Goal: Entertainment & Leisure: Consume media (video, audio)

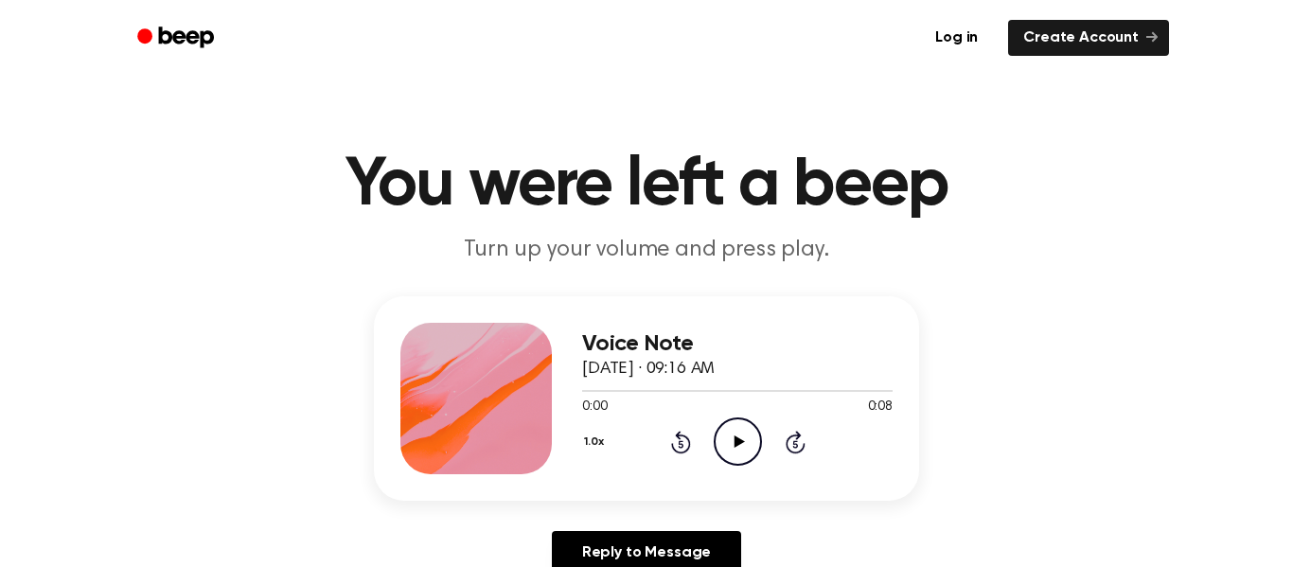
click at [738, 429] on icon "Play Audio" at bounding box center [738, 441] width 48 height 48
click at [737, 439] on icon at bounding box center [738, 441] width 10 height 12
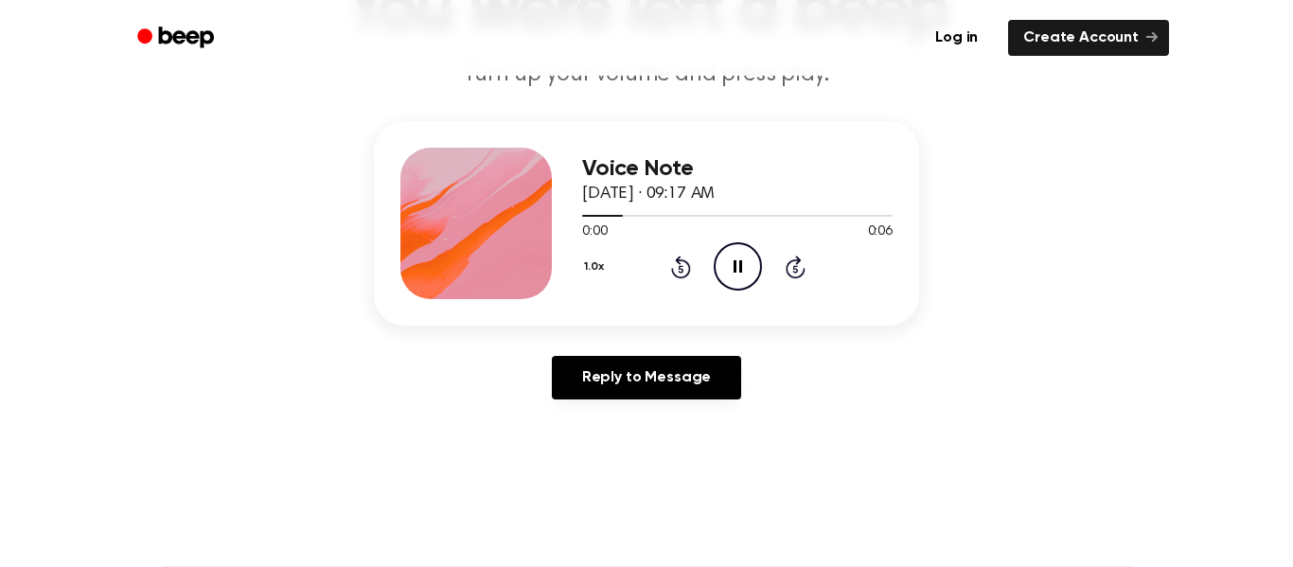
scroll to position [176, 0]
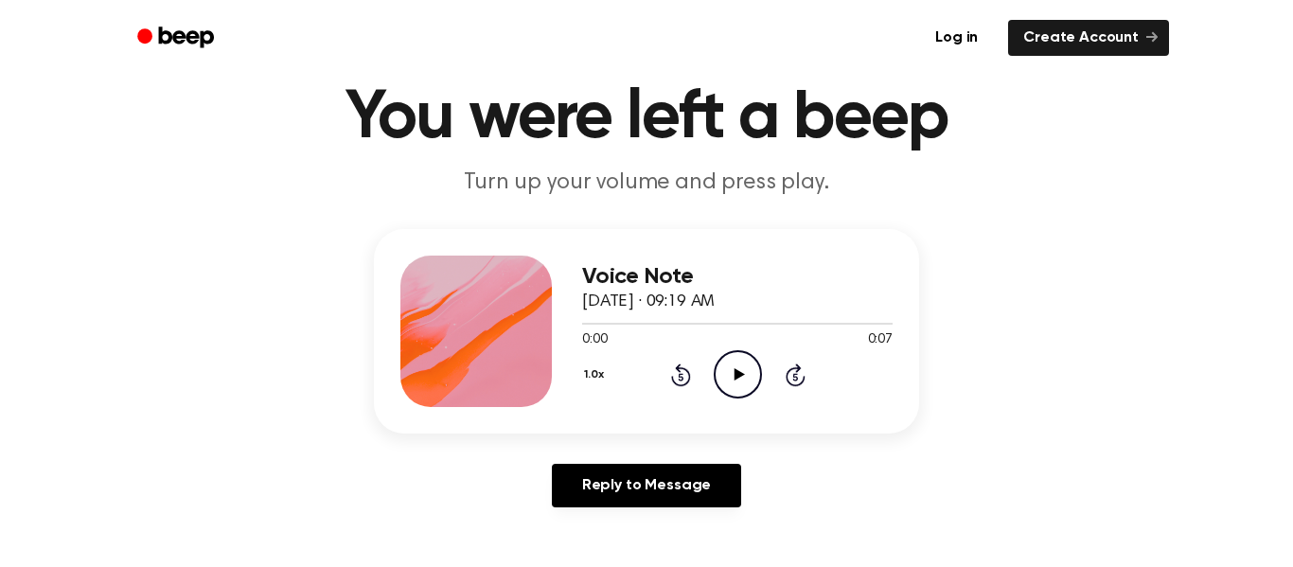
click at [745, 382] on icon "Play Audio" at bounding box center [738, 374] width 48 height 48
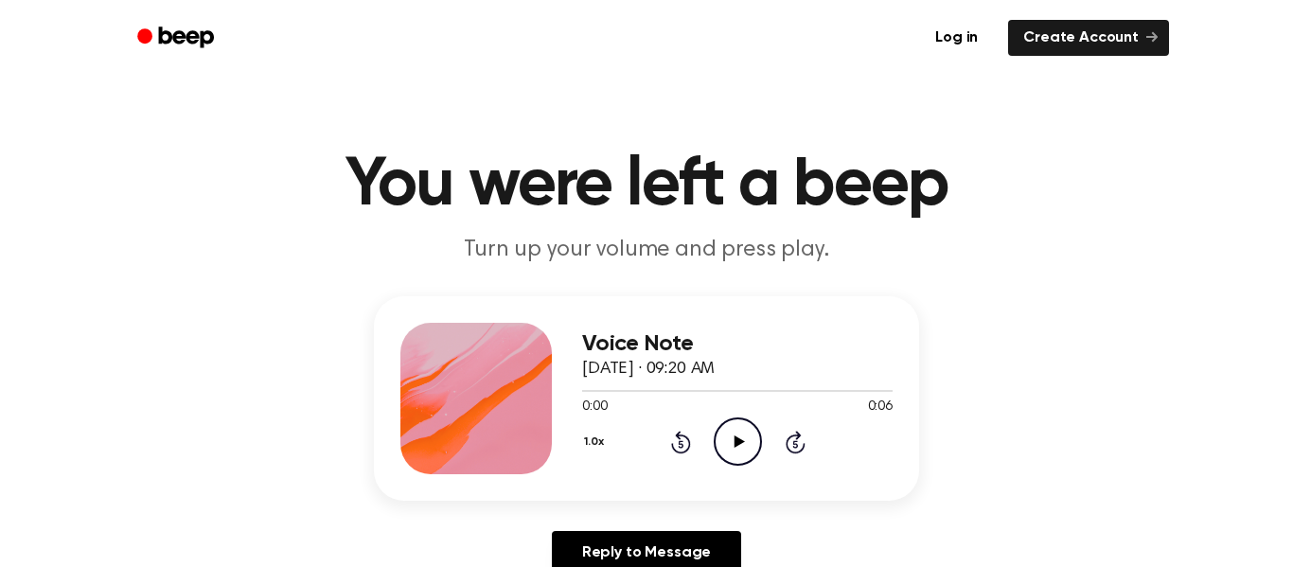
click at [715, 436] on icon "Play Audio" at bounding box center [738, 441] width 48 height 48
click at [717, 438] on icon "Play Audio" at bounding box center [738, 441] width 48 height 48
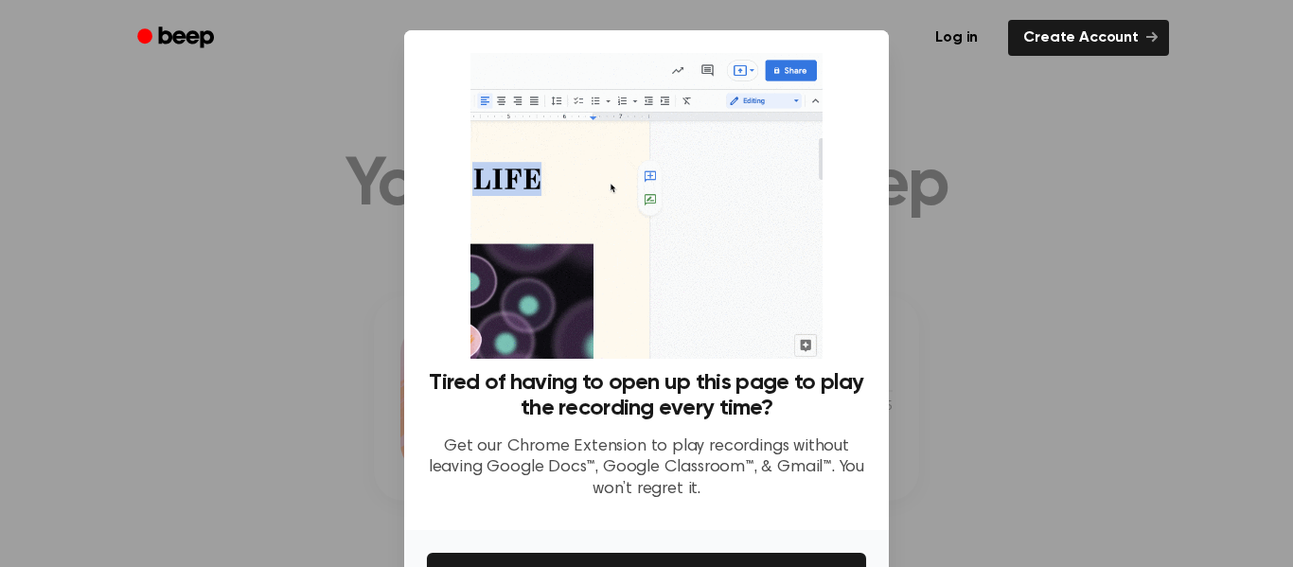
click at [1085, 335] on div at bounding box center [646, 283] width 1293 height 567
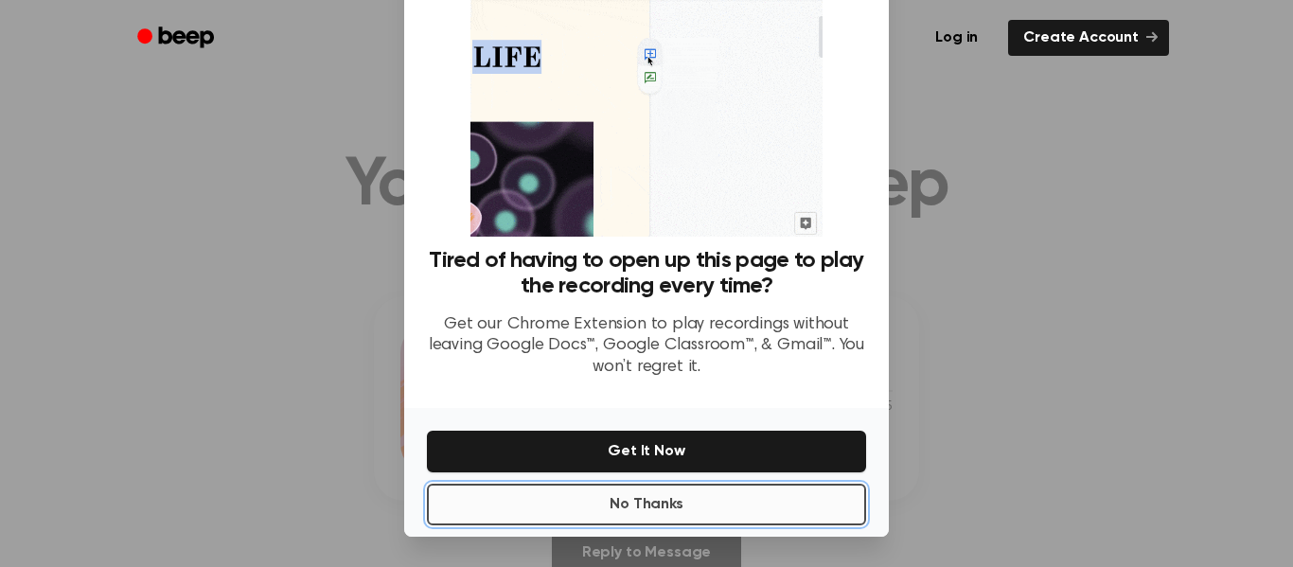
click at [677, 518] on button "No Thanks" at bounding box center [646, 505] width 439 height 42
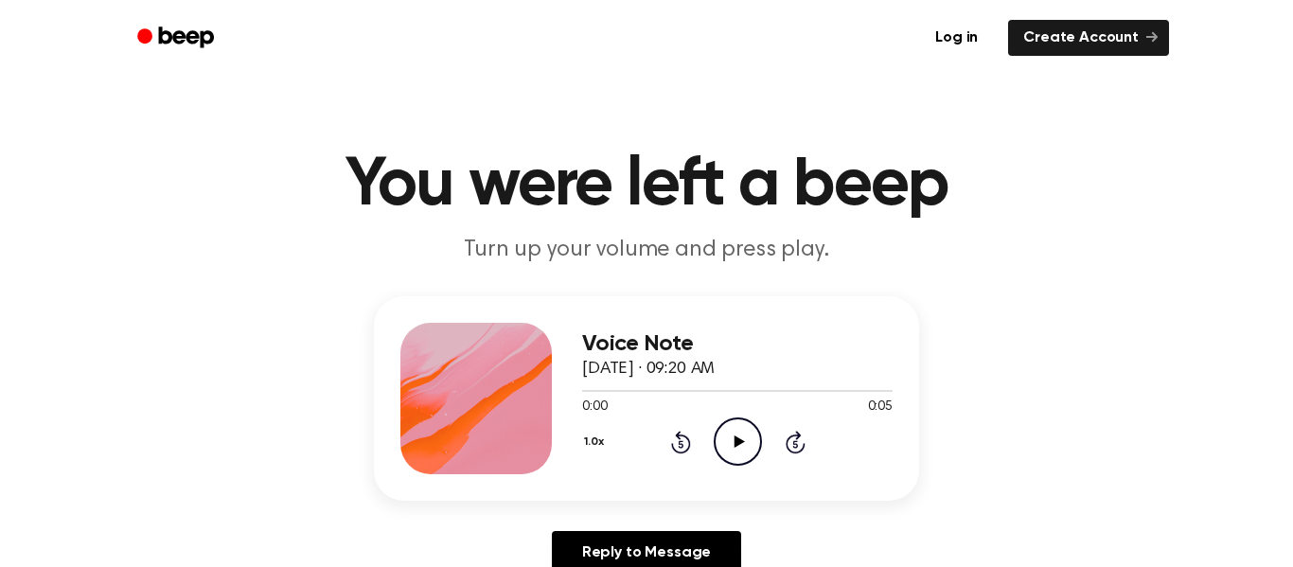
click at [746, 437] on icon "Play Audio" at bounding box center [738, 441] width 48 height 48
click at [729, 443] on icon "Play Audio" at bounding box center [738, 441] width 48 height 48
click at [742, 448] on icon "Play Audio" at bounding box center [738, 441] width 48 height 48
click at [735, 442] on icon at bounding box center [738, 441] width 10 height 12
click at [726, 455] on icon "Play Audio" at bounding box center [738, 441] width 48 height 48
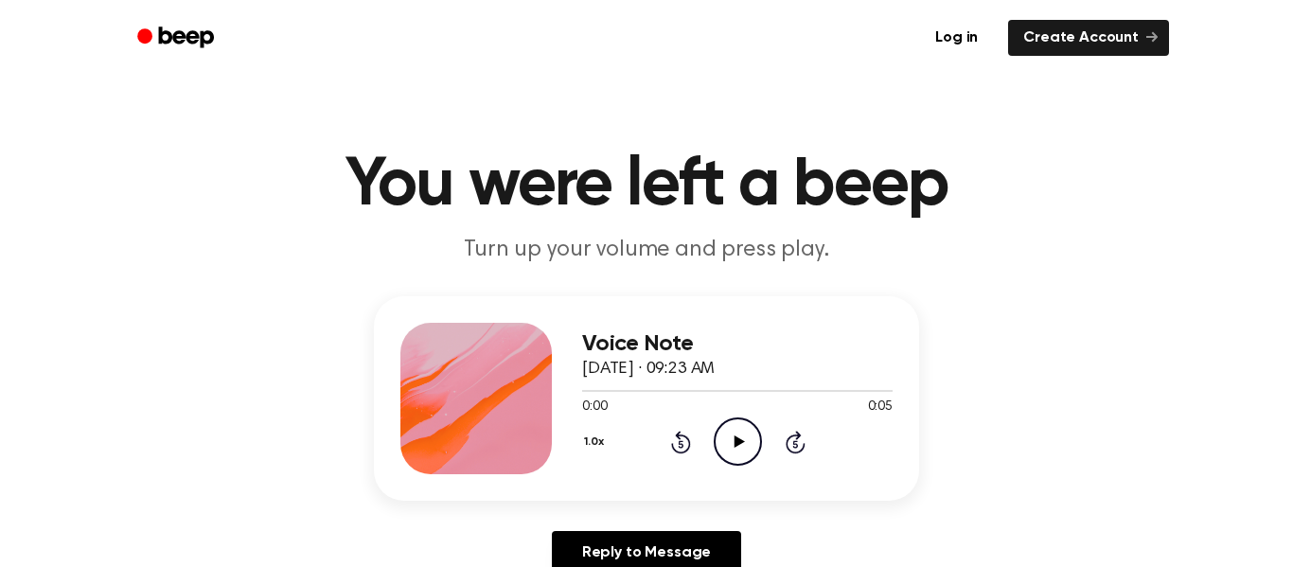
click at [746, 437] on icon "Play Audio" at bounding box center [738, 441] width 48 height 48
click at [751, 433] on icon "Play Audio" at bounding box center [738, 441] width 48 height 48
